Goal: Task Accomplishment & Management: Complete application form

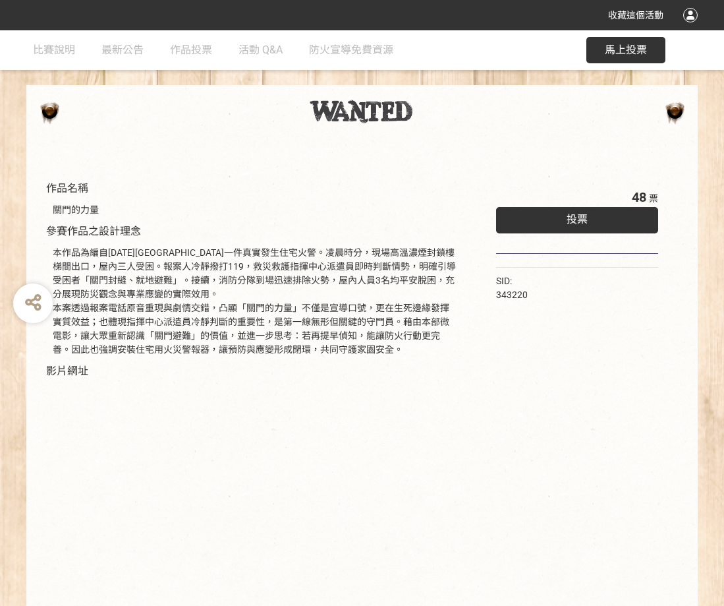
scroll to position [128, 0]
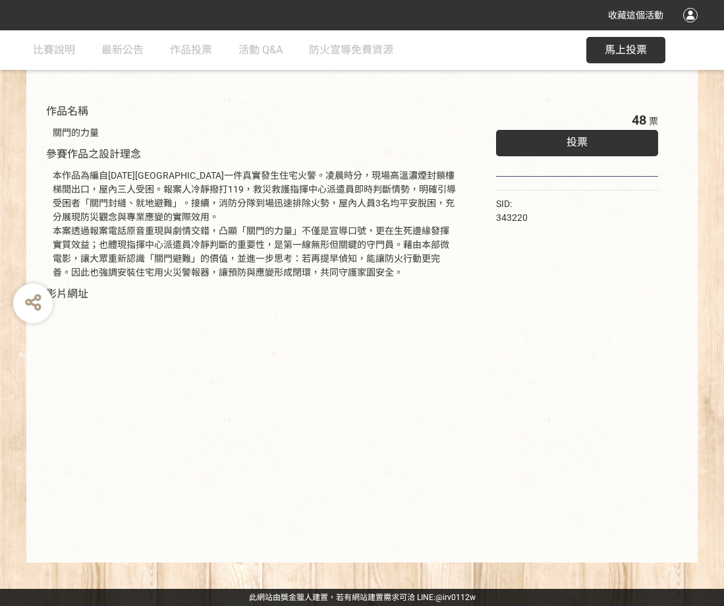
click at [540, 147] on div "投票" at bounding box center [577, 143] width 162 height 26
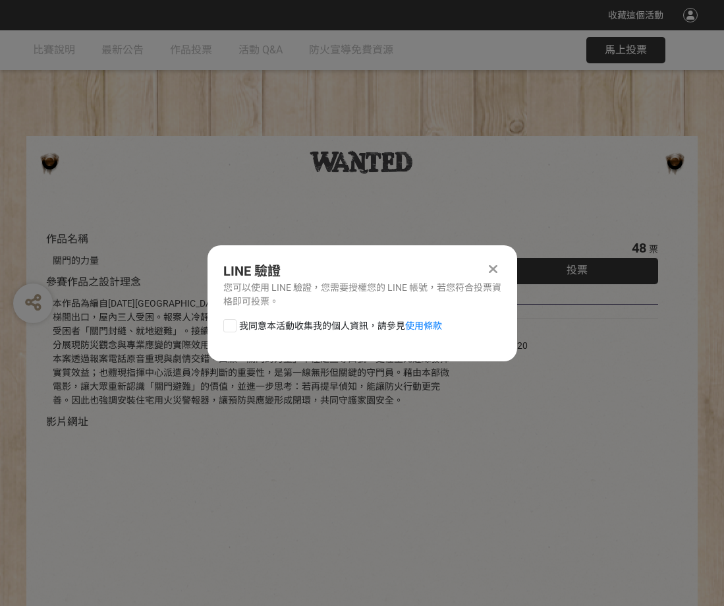
scroll to position [0, 0]
click at [229, 327] on div at bounding box center [229, 325] width 13 height 13
checkbox input "true"
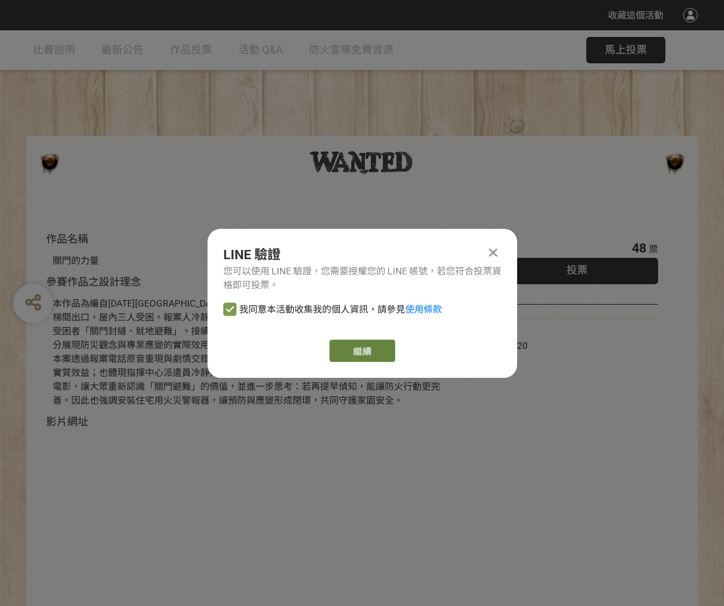
click at [376, 358] on link "繼續" at bounding box center [362, 350] width 66 height 22
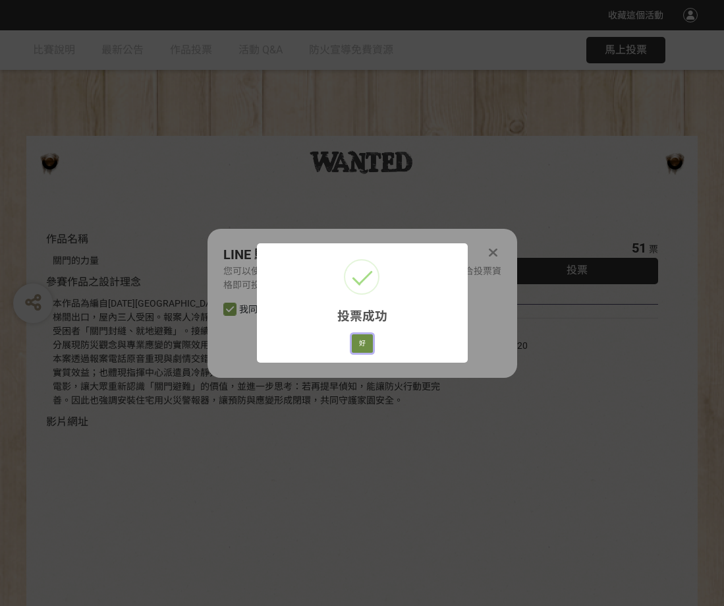
click at [360, 341] on button "好" at bounding box center [362, 343] width 21 height 18
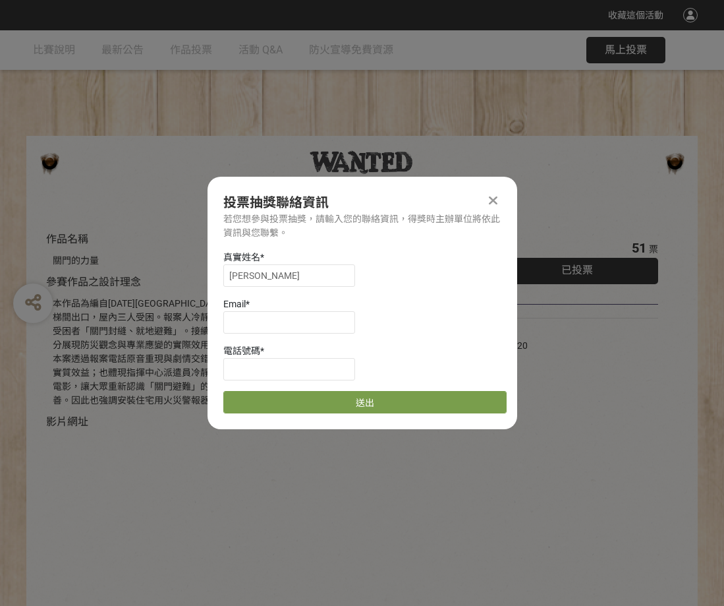
drag, startPoint x: 444, startPoint y: 196, endPoint x: 444, endPoint y: 185, distance: 11.2
click at [444, 185] on div "投票抽獎聯絡資訊 若您想參與投票抽獎，請輸入您的聯絡資訊，得獎時主辦單位將依此資訊與您聯繫。 真實姓名 * [PERSON_NAME] * 電話號碼 * 送出" at bounding box center [363, 303] width 310 height 252
click at [290, 324] on input at bounding box center [289, 322] width 132 height 22
drag, startPoint x: 272, startPoint y: 325, endPoint x: 279, endPoint y: 328, distance: 7.7
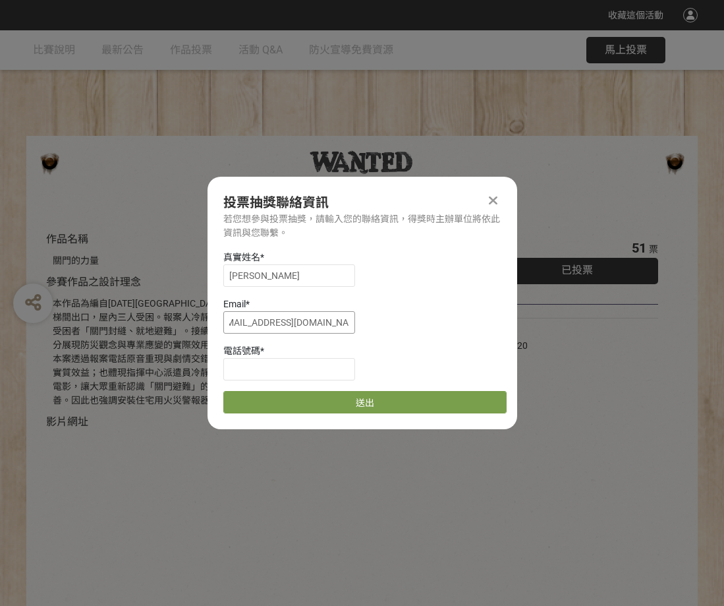
click at [271, 325] on input "[EMAIL_ADDRESS][DOMAIN_NAME]" at bounding box center [289, 322] width 132 height 22
type input "[EMAIL_ADDRESS][DOMAIN_NAME]"
click at [305, 370] on input at bounding box center [289, 369] width 132 height 22
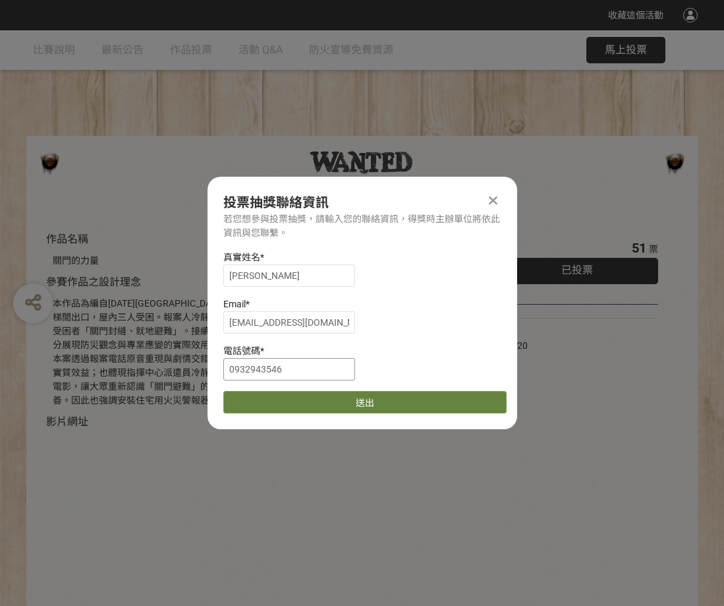
type input "0932943546"
click at [403, 403] on button "送出" at bounding box center [364, 402] width 283 height 22
